Goal: Obtain resource: Download file/media

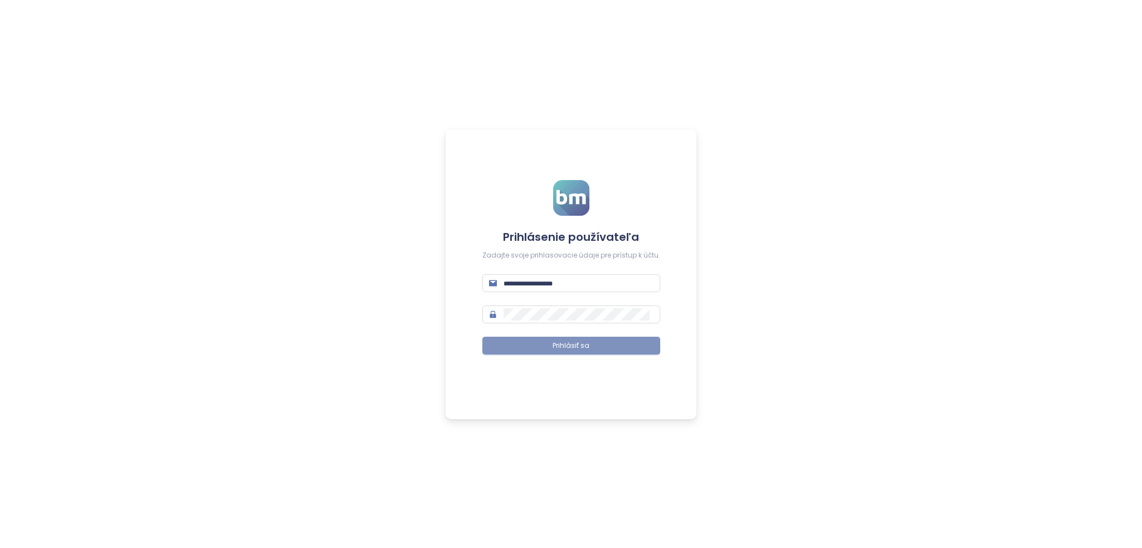
type input "**********"
click at [594, 351] on button "Prihlásiť sa" at bounding box center [572, 346] width 178 height 18
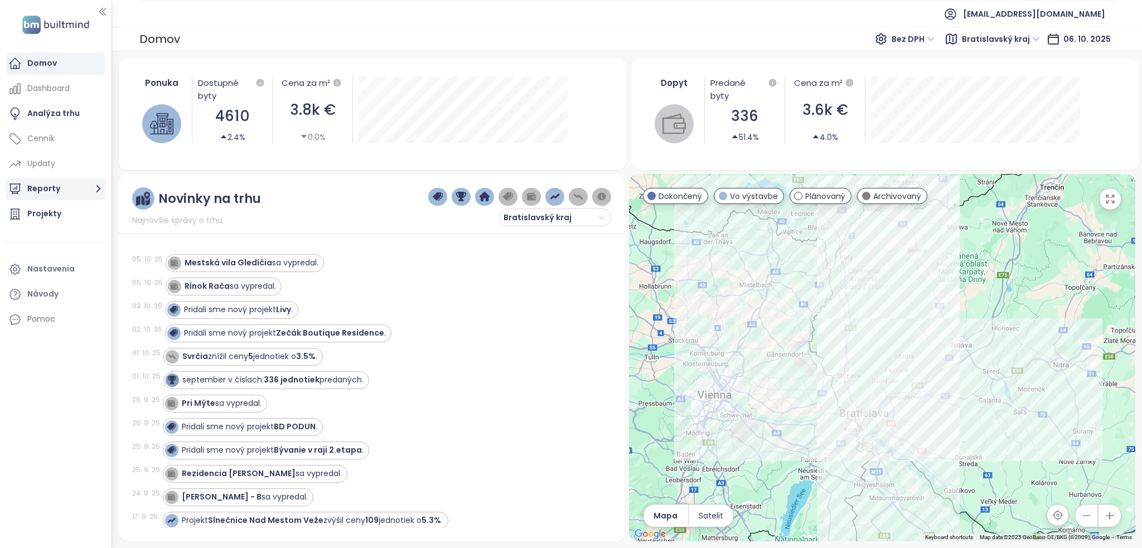
click at [58, 187] on button "Reporty" at bounding box center [56, 189] width 100 height 22
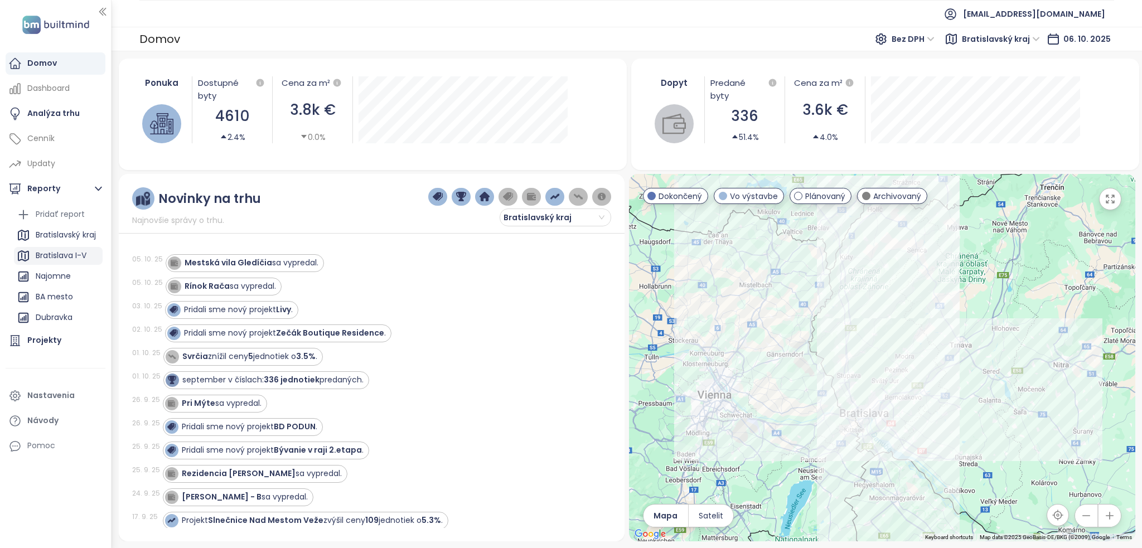
click at [47, 252] on div "Bratislava I-V" at bounding box center [61, 256] width 51 height 14
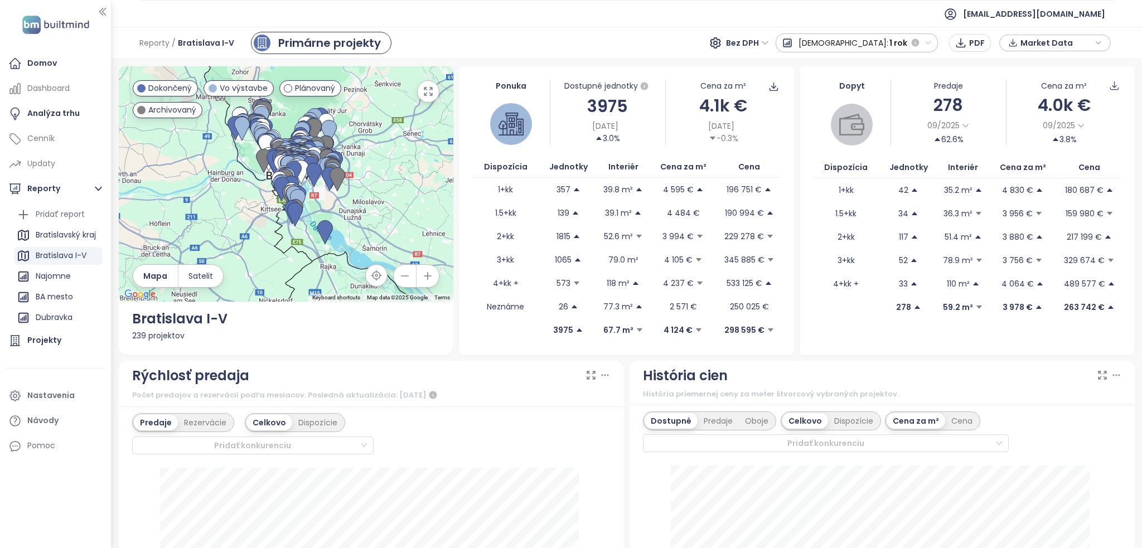
click at [932, 40] on icon "button" at bounding box center [928, 43] width 7 height 7
click at [936, 36] on button "[DEMOGRAPHIC_DATA]: 1 rok" at bounding box center [857, 42] width 163 height 19
click at [1109, 152] on span "Dáta ako XLSX" at bounding box center [1103, 150] width 60 height 12
click at [930, 41] on icon "button" at bounding box center [928, 43] width 7 height 7
click at [874, 104] on div "3 mesiace" at bounding box center [826, 103] width 98 height 20
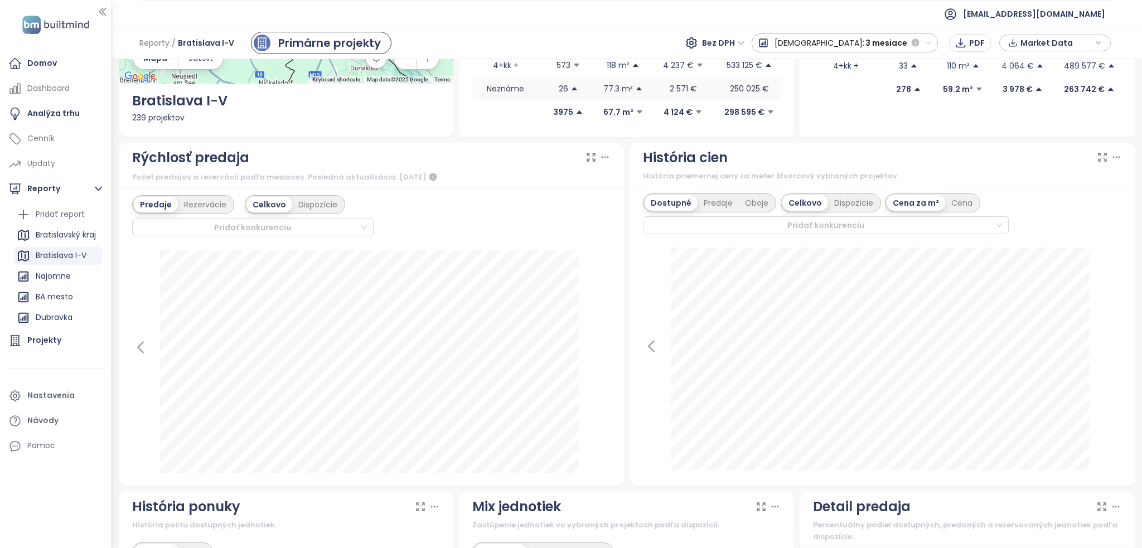
scroll to position [219, 0]
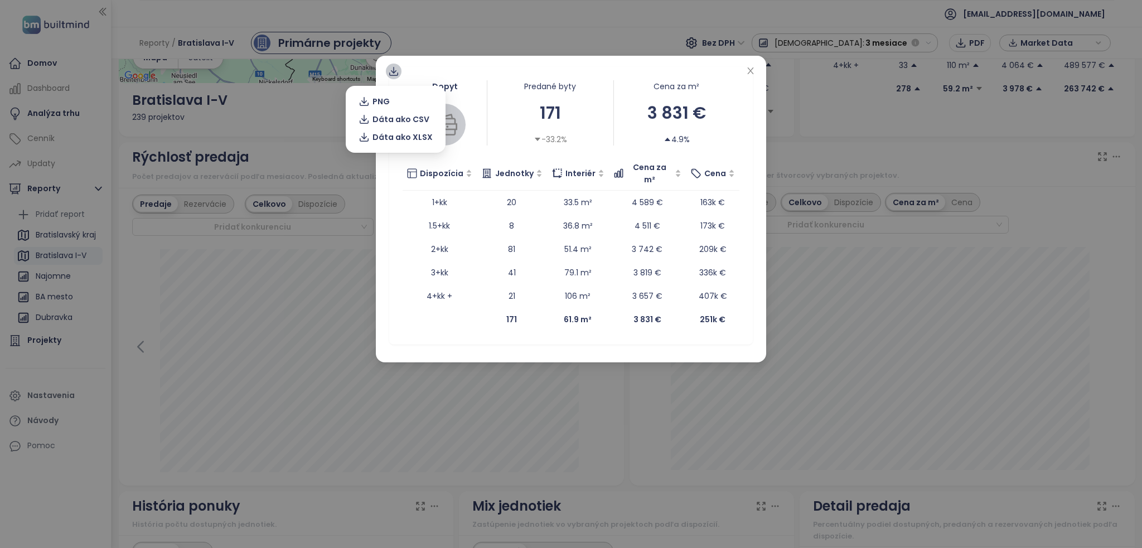
click at [390, 74] on icon at bounding box center [393, 74] width 9 height 3
click at [405, 140] on span "Dáta ako XLSX" at bounding box center [403, 137] width 60 height 12
click at [754, 71] on icon "close" at bounding box center [750, 70] width 9 height 9
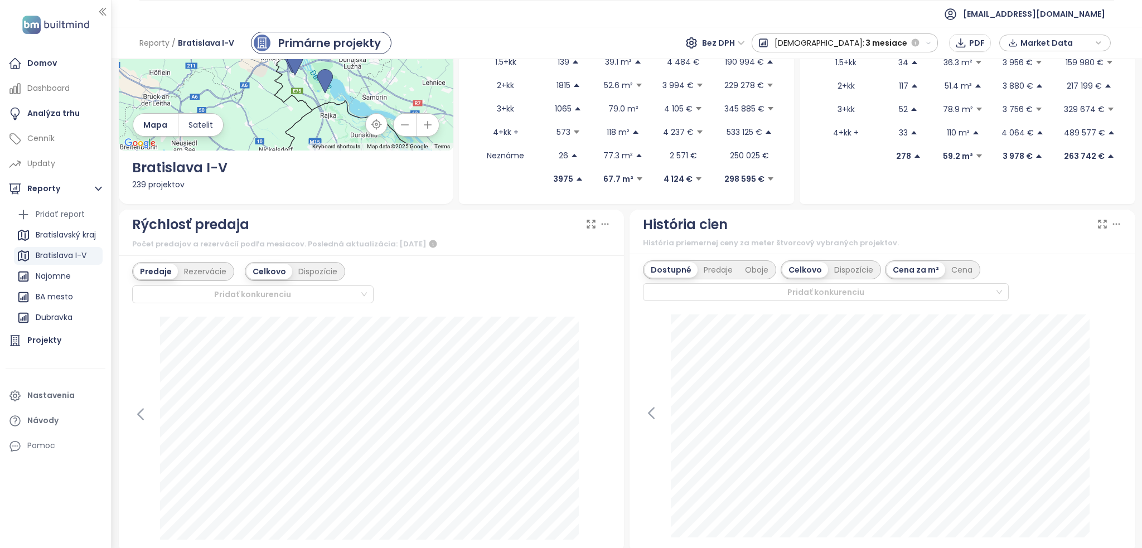
scroll to position [0, 0]
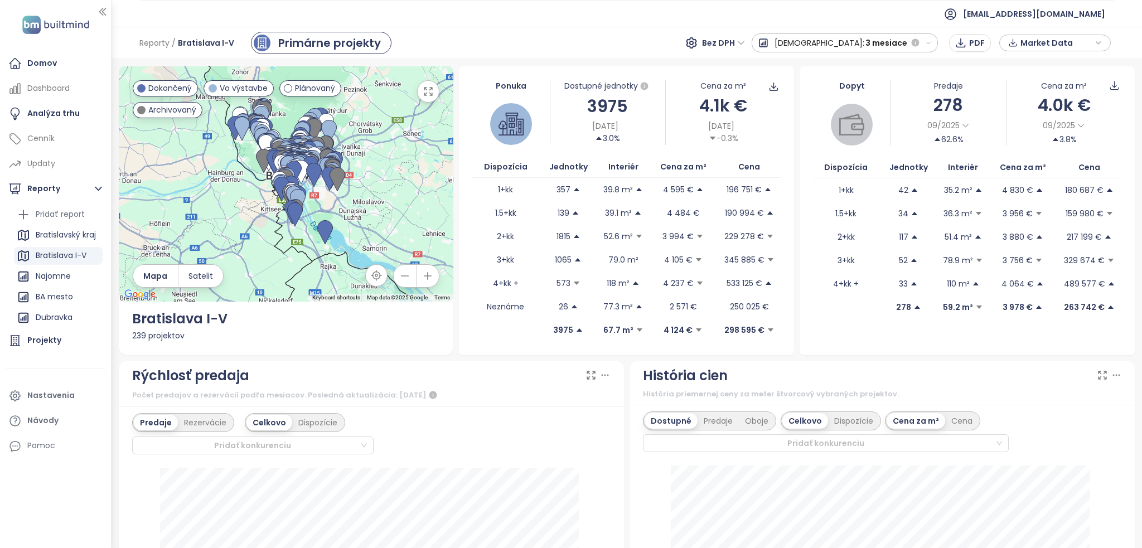
click at [932, 44] on icon "button" at bounding box center [928, 43] width 7 height 7
click at [874, 136] on div "1 rok" at bounding box center [813, 143] width 121 height 20
click at [922, 40] on button "button" at bounding box center [915, 42] width 13 height 13
click at [874, 157] on div "Celé obdobie" at bounding box center [826, 163] width 98 height 20
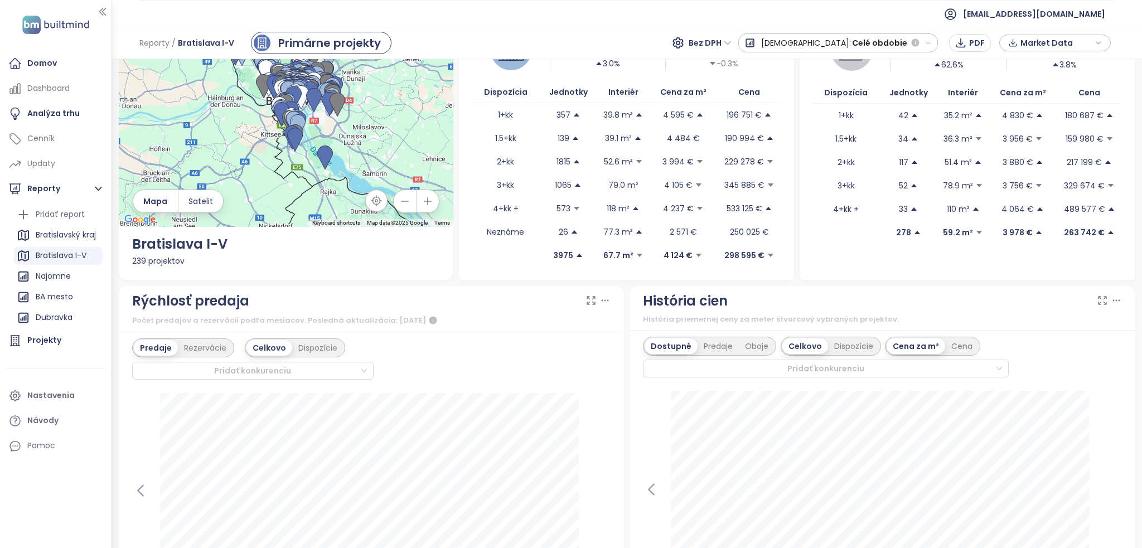
scroll to position [261, 0]
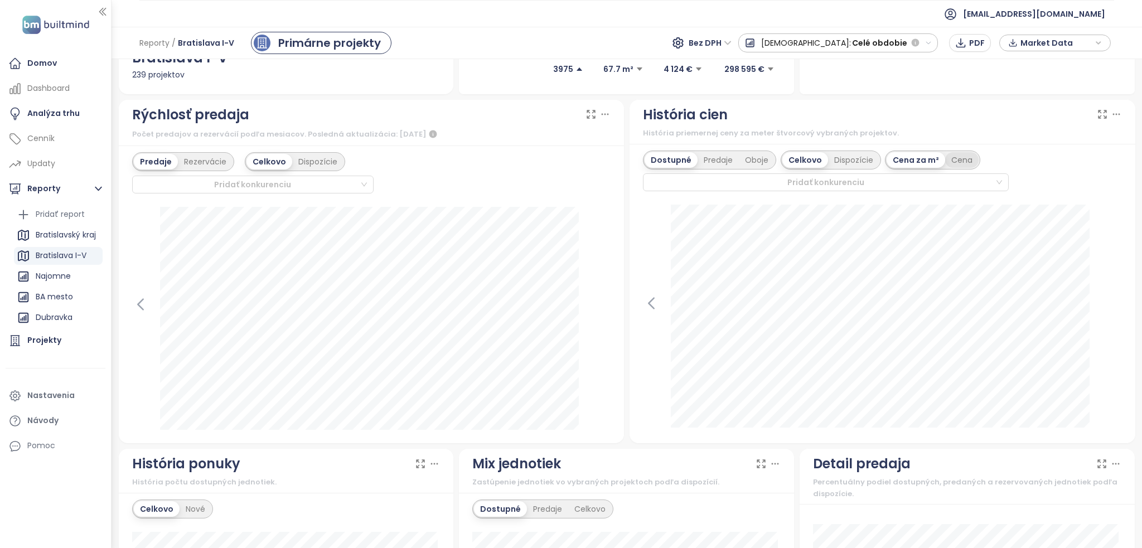
click at [953, 158] on div "Cena" at bounding box center [962, 160] width 33 height 16
click at [916, 158] on div "Cena za m²" at bounding box center [916, 160] width 58 height 16
click at [840, 160] on div "Dispozície" at bounding box center [853, 160] width 51 height 16
click at [730, 163] on div "Predaje" at bounding box center [718, 160] width 41 height 16
click at [668, 157] on div "Dostupné" at bounding box center [670, 160] width 50 height 16
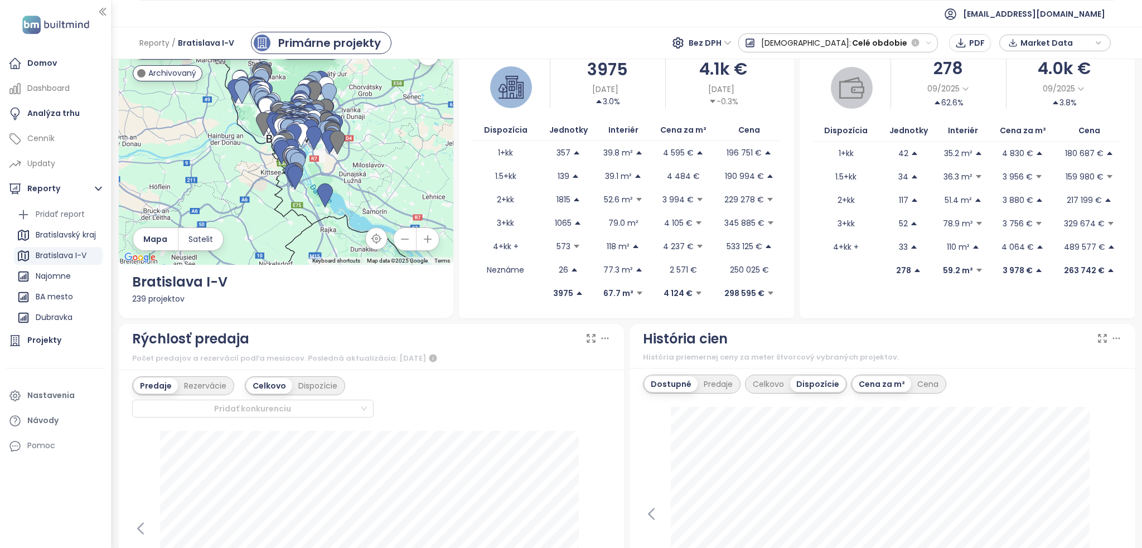
scroll to position [0, 0]
